Goal: Find specific page/section: Find specific page/section

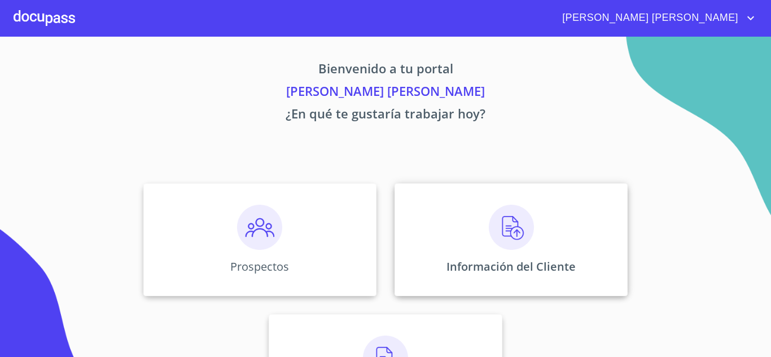
click at [494, 238] on img at bounding box center [511, 227] width 45 height 45
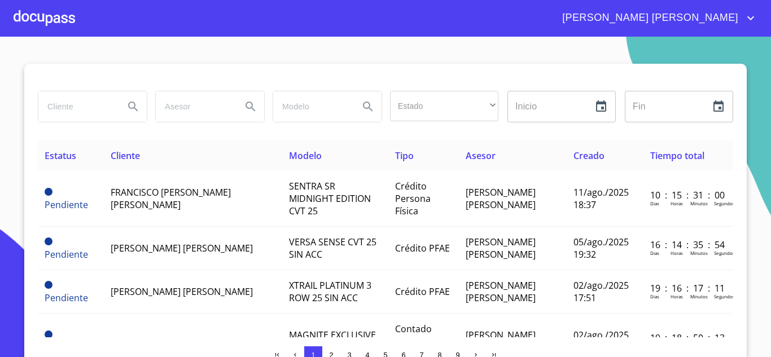
click at [59, 106] on input "search" at bounding box center [76, 106] width 77 height 30
type input "lourdes"
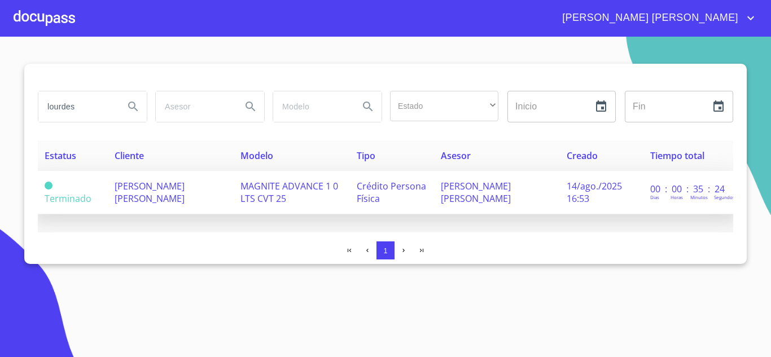
click at [182, 187] on span "[PERSON_NAME] [PERSON_NAME]" at bounding box center [150, 192] width 70 height 25
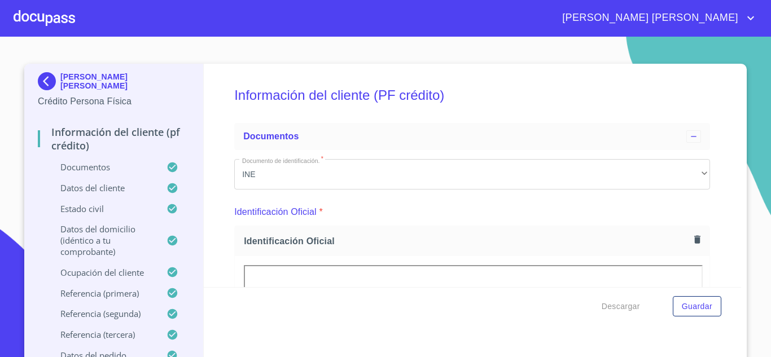
scroll to position [220, 0]
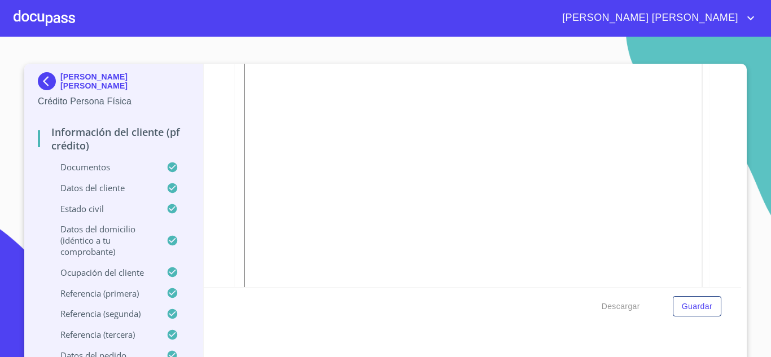
click at [711, 168] on div "Información del cliente (PF crédito) Documentos Documento de identificación.   …" at bounding box center [473, 175] width 538 height 223
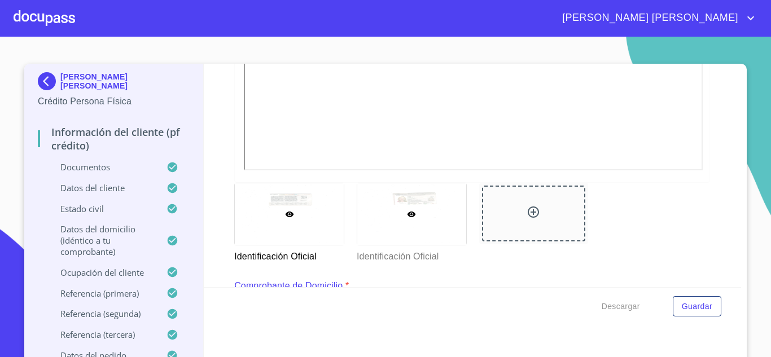
click at [402, 205] on div at bounding box center [411, 214] width 109 height 62
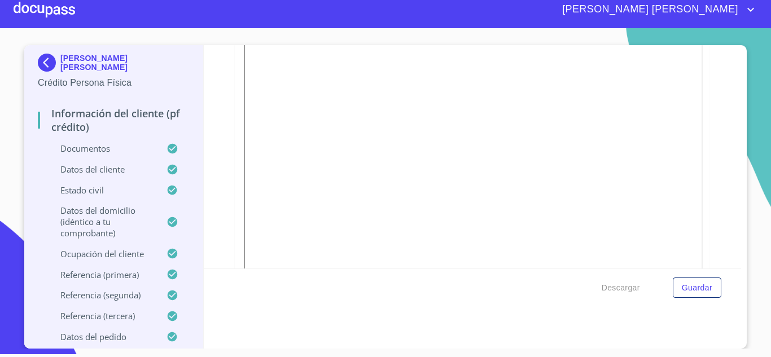
scroll to position [673, 0]
